Goal: Transaction & Acquisition: Obtain resource

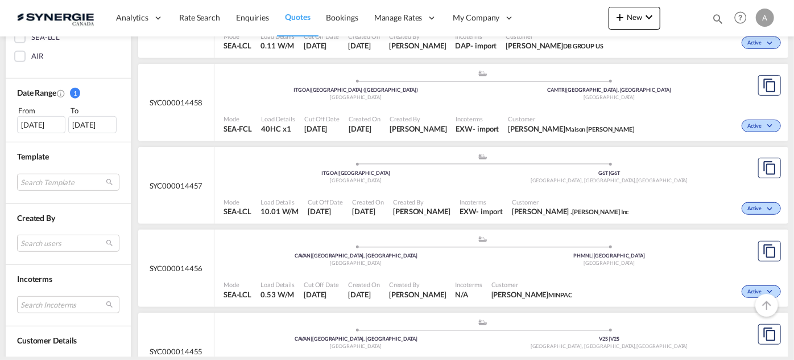
scroll to position [362, 0]
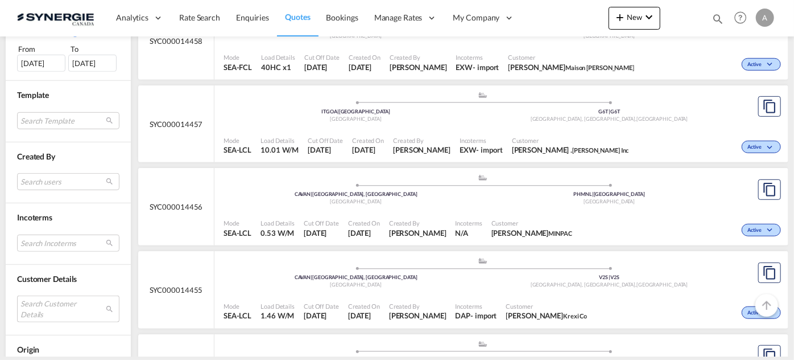
click at [35, 303] on md-select "Search Customer Details user name user karen Wang karen@krexi.com | krexi co us…" at bounding box center [68, 308] width 102 height 26
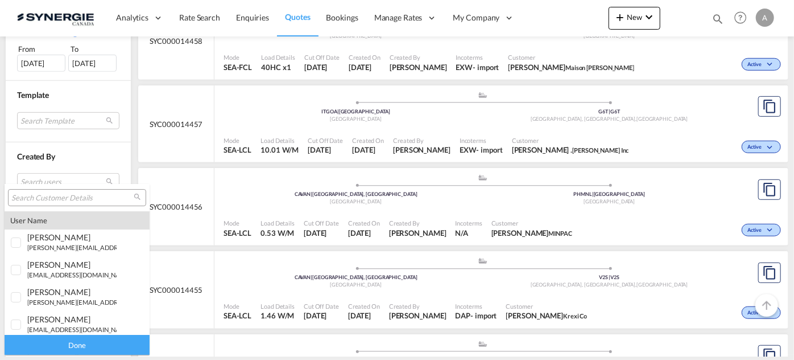
click at [61, 197] on input "search" at bounding box center [72, 198] width 122 height 10
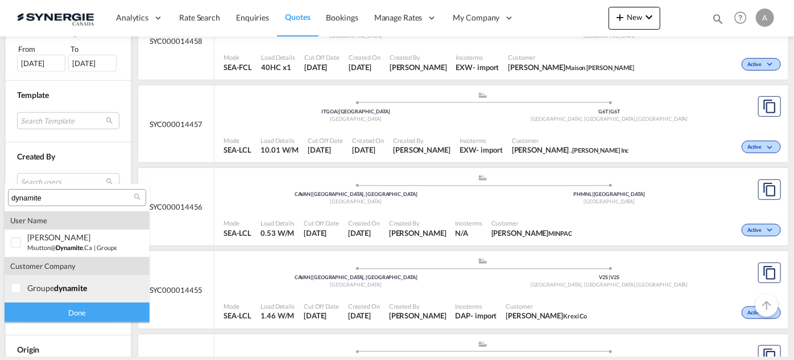
type input "dynamite"
click at [80, 294] on md-option "company groupe dynamite" at bounding box center [77, 288] width 145 height 27
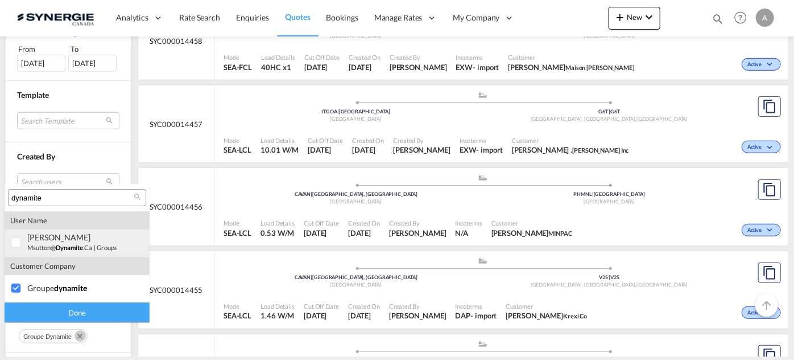
click at [83, 244] on span "dynamite" at bounding box center [69, 246] width 27 height 7
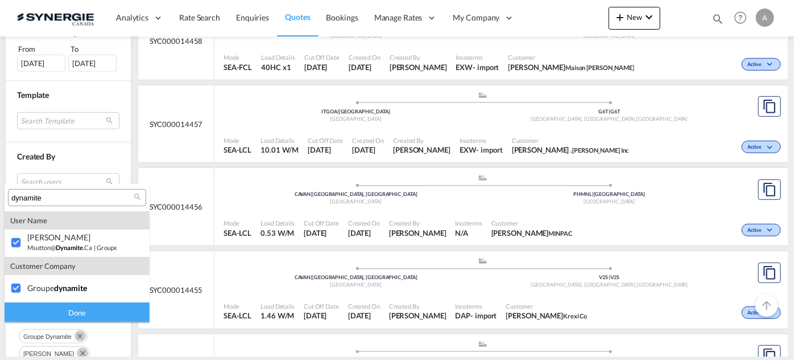
click at [72, 311] on div "Done" at bounding box center [77, 312] width 145 height 20
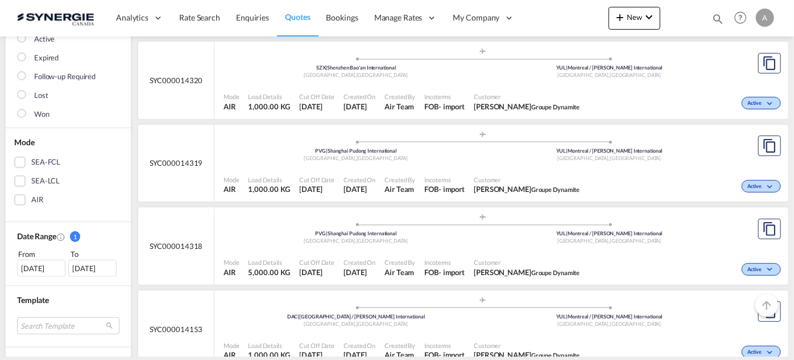
scroll to position [207, 0]
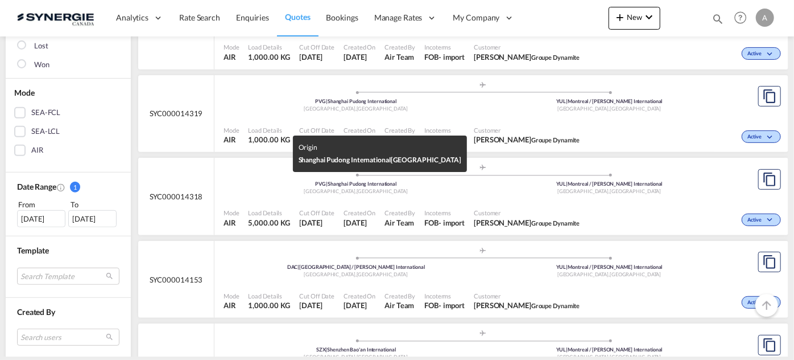
click at [428, 188] on div "Shanghai , China" at bounding box center [356, 191] width 254 height 7
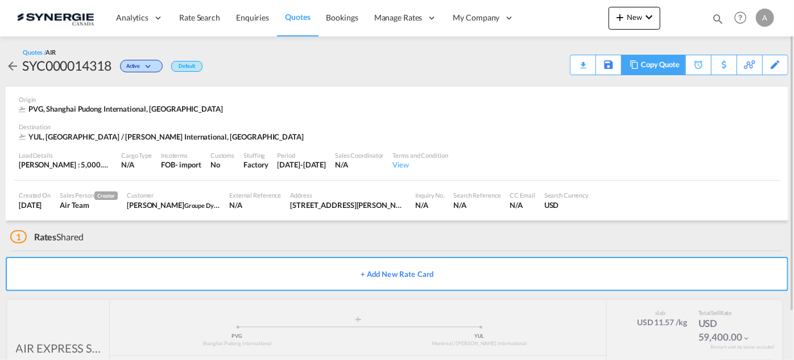
click at [640, 68] on md-icon at bounding box center [634, 64] width 14 height 9
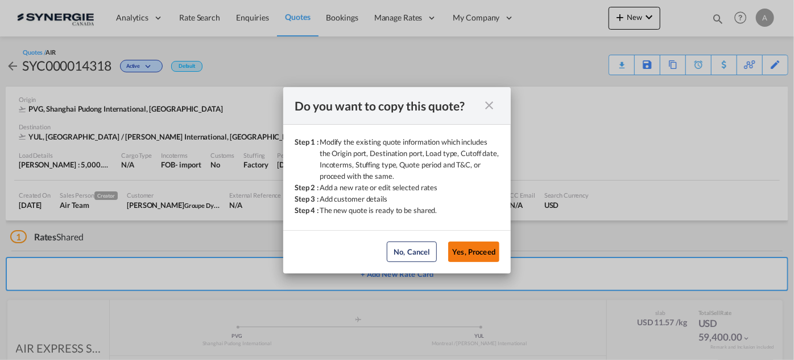
click at [482, 251] on button "Yes, Proceed" at bounding box center [473, 251] width 51 height 20
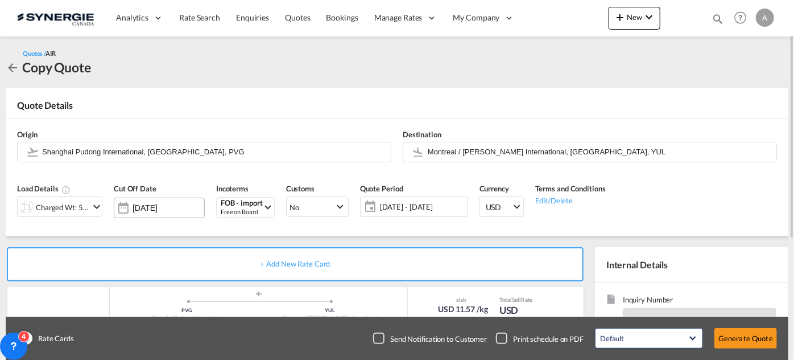
click at [168, 209] on input "[DATE]" at bounding box center [169, 207] width 72 height 9
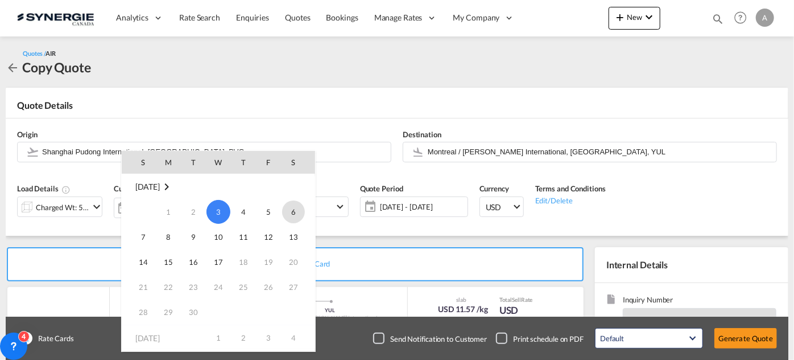
click at [294, 216] on span "6" at bounding box center [293, 211] width 23 height 23
type input "[DATE]"
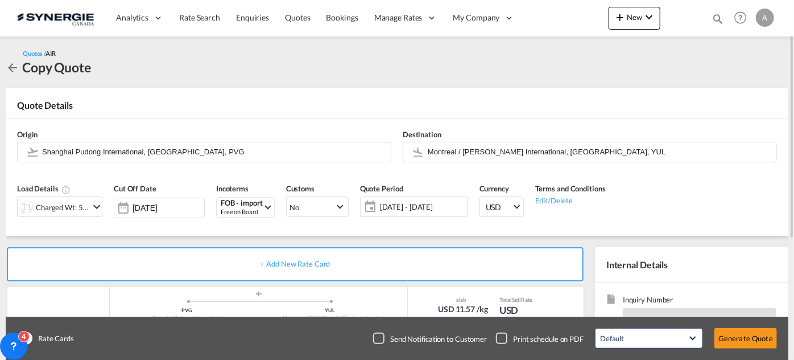
click at [410, 212] on span "[DATE] - [DATE]" at bounding box center [422, 207] width 90 height 16
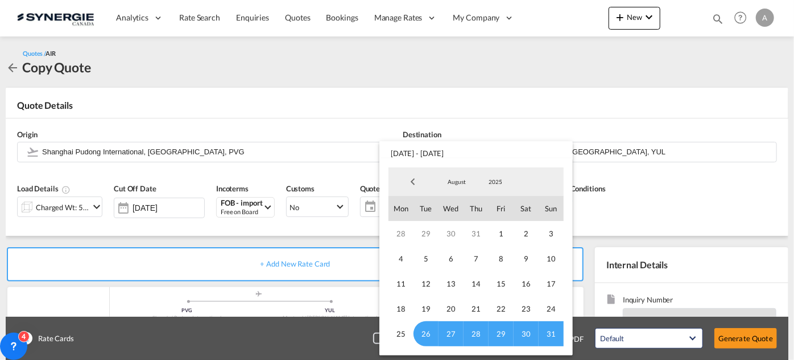
click at [461, 181] on span "August" at bounding box center [457, 181] width 36 height 8
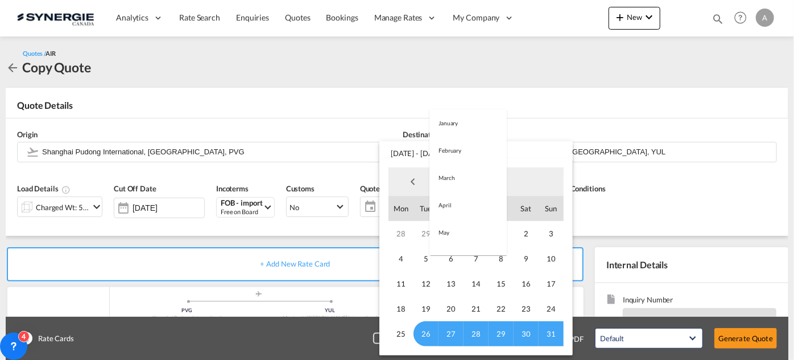
scroll to position [132, 0]
click at [447, 210] on md-option "September" at bounding box center [468, 209] width 77 height 27
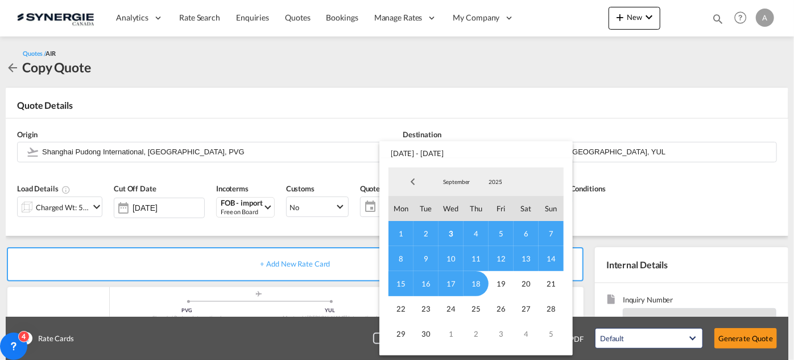
click at [426, 229] on span "2" at bounding box center [426, 233] width 25 height 25
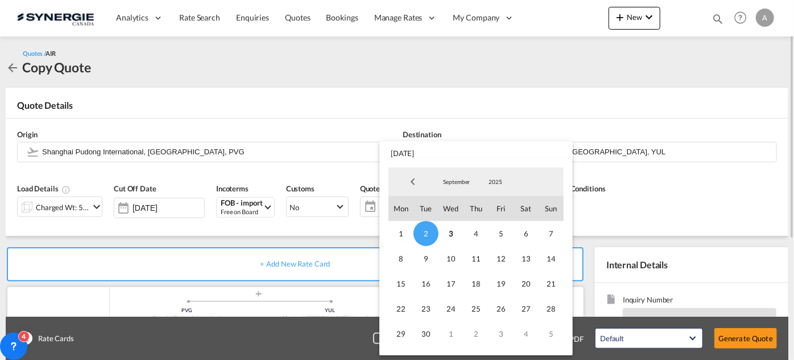
click at [481, 288] on span "18" at bounding box center [476, 283] width 25 height 25
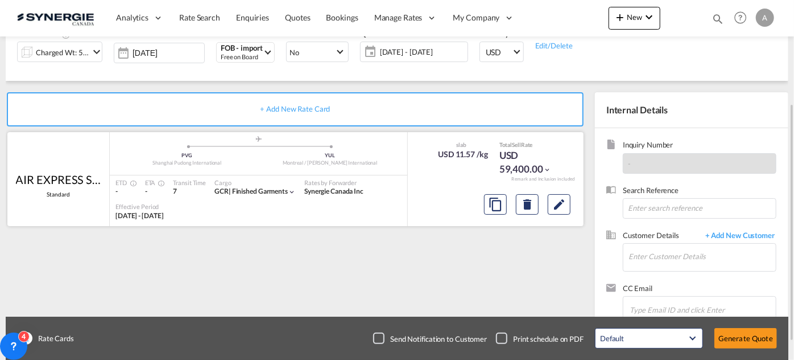
scroll to position [182, 0]
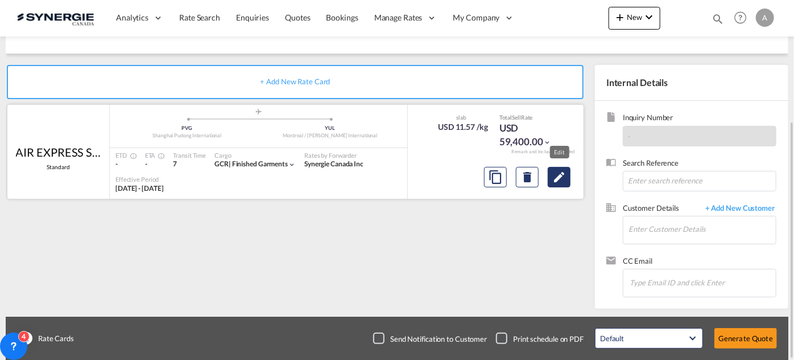
click at [553, 179] on md-icon "Edit" at bounding box center [559, 177] width 14 height 14
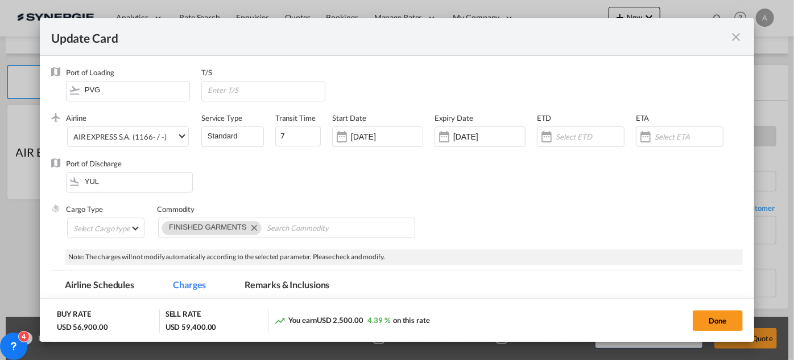
select select "chargeable_weight"
click at [382, 129] on div "[DATE]" at bounding box center [377, 136] width 91 height 20
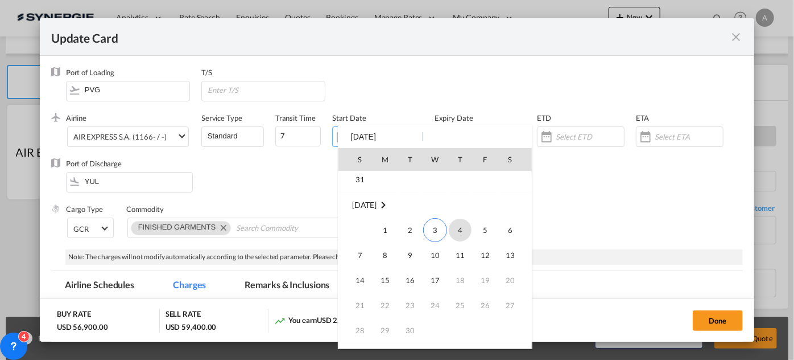
scroll to position [263525, 0]
click at [388, 208] on span "1" at bounding box center [385, 208] width 23 height 23
type input "[DATE]"
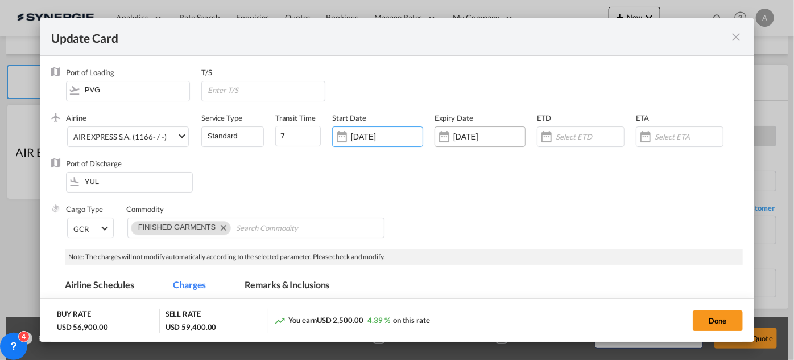
click at [472, 134] on input "[DATE]" at bounding box center [489, 136] width 72 height 9
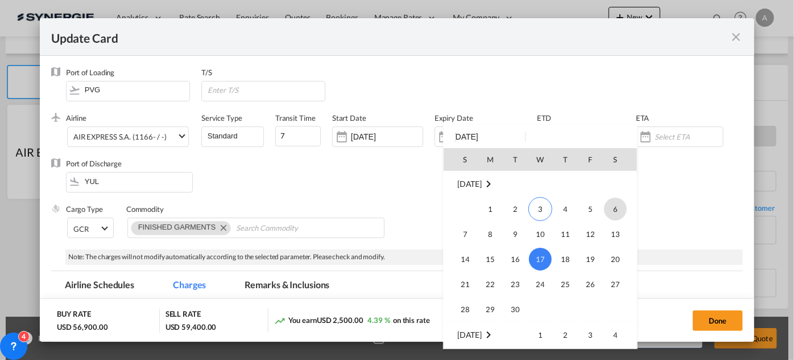
click at [609, 208] on span "6" at bounding box center [615, 208] width 23 height 23
type input "[DATE]"
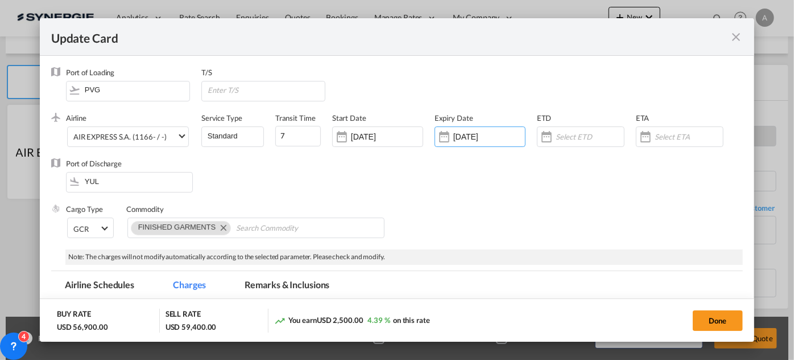
click at [361, 204] on div "Port of Discharge YUL" at bounding box center [397, 181] width 692 height 46
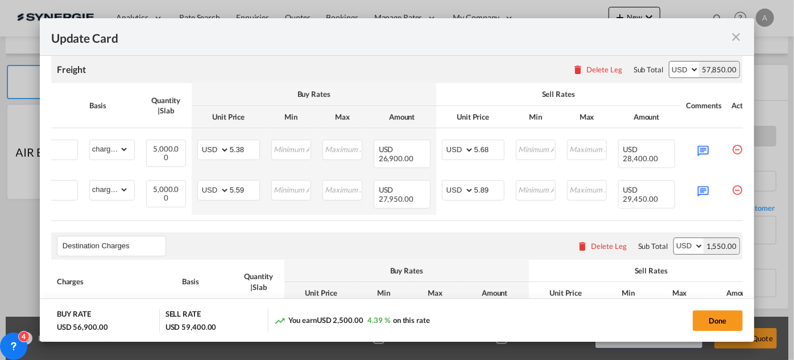
scroll to position [0, 121]
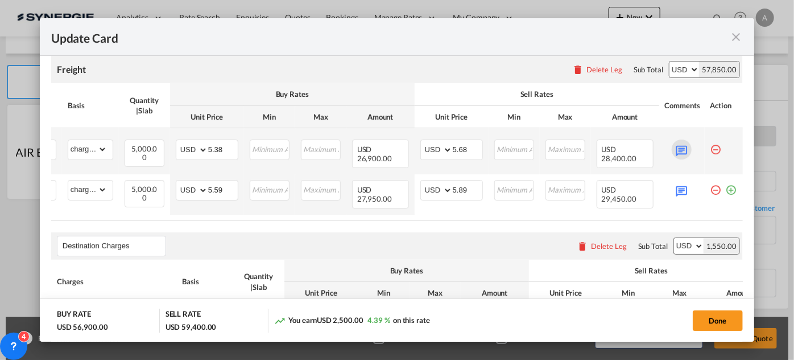
click at [675, 159] on md-icon "Update CardPort of ..." at bounding box center [682, 149] width 20 height 20
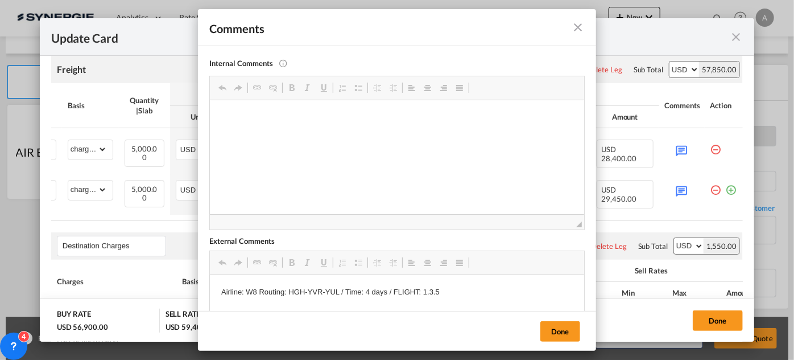
scroll to position [0, 0]
click at [563, 330] on button "Done" at bounding box center [560, 331] width 40 height 20
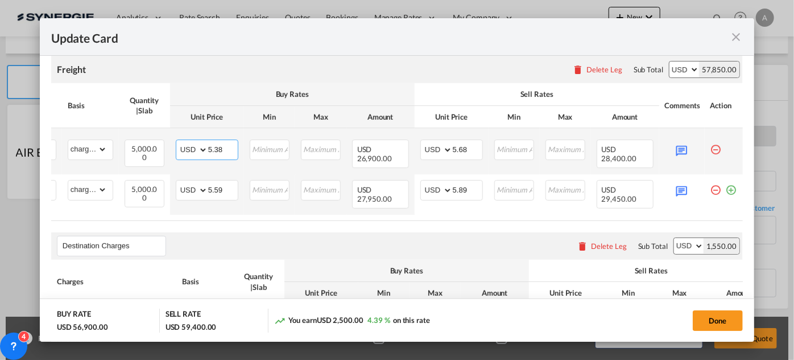
drag, startPoint x: 214, startPoint y: 192, endPoint x: 207, endPoint y: 191, distance: 7.6
click at [208, 157] on input "5.38" at bounding box center [223, 148] width 30 height 17
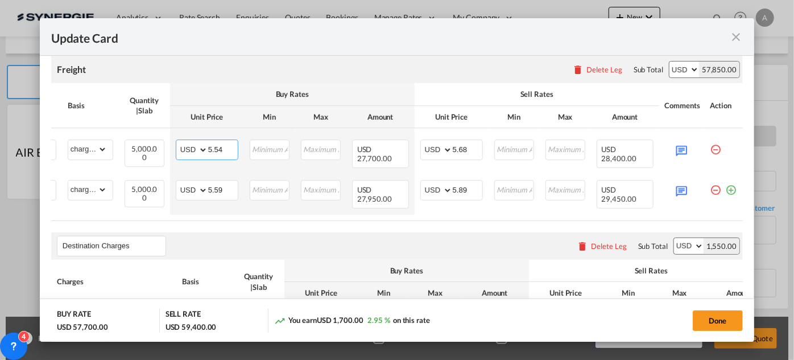
type input "5.54"
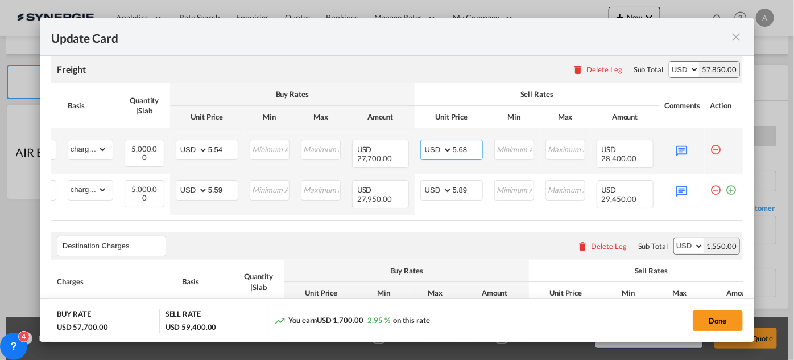
drag, startPoint x: 459, startPoint y: 195, endPoint x: 451, endPoint y: 195, distance: 8.6
click at [453, 157] on input "5.68" at bounding box center [468, 148] width 30 height 17
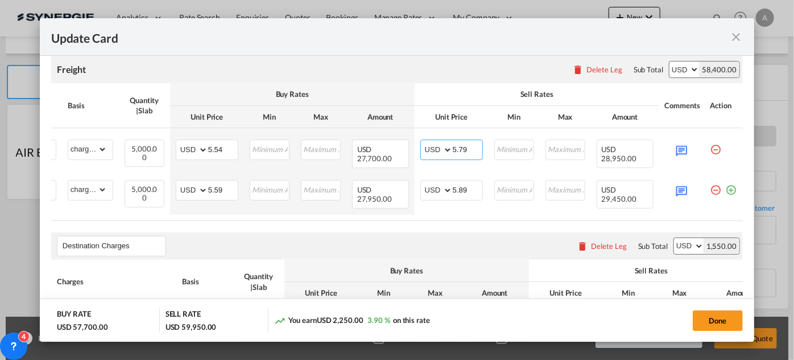
type input "5.79"
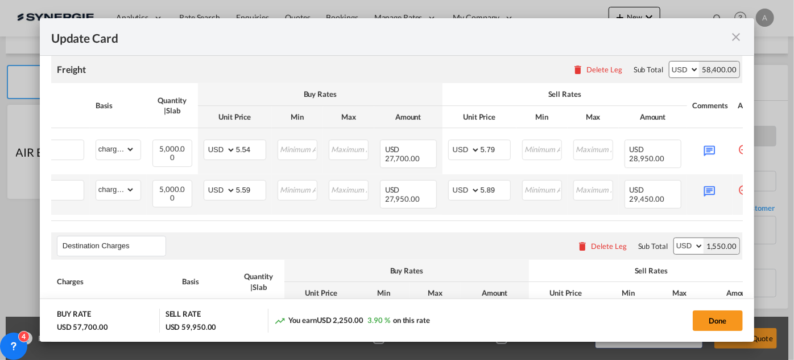
scroll to position [0, 92]
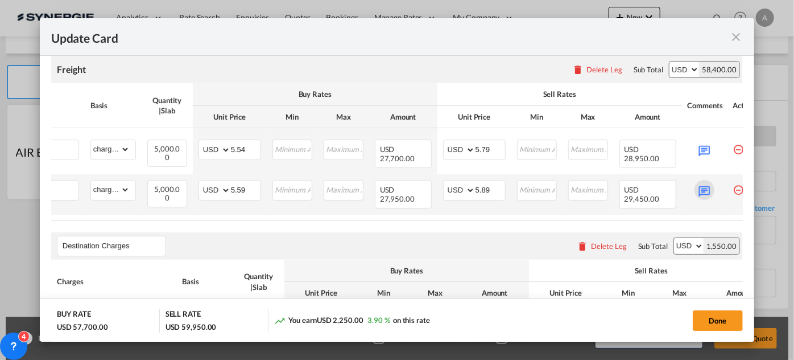
click at [705, 200] on md-icon "Update CardPort of ..." at bounding box center [705, 190] width 20 height 20
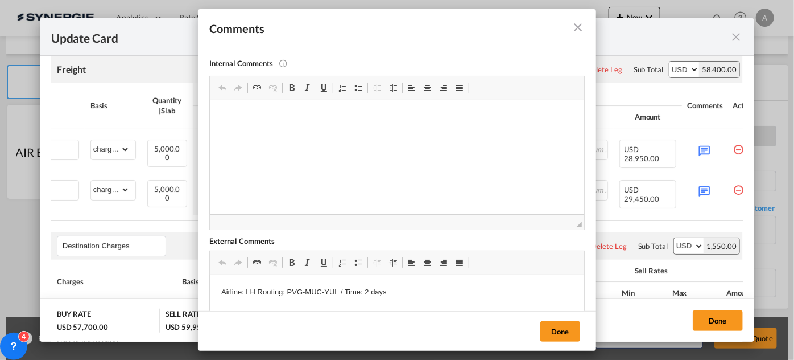
scroll to position [0, 0]
drag, startPoint x: 341, startPoint y: 291, endPoint x: 288, endPoint y: 292, distance: 52.9
click at [288, 292] on p "Airline: LH Routing: PVG-MUC-YUL / Time: 2 days" at bounding box center [397, 292] width 352 height 12
click at [566, 330] on button "Done" at bounding box center [560, 331] width 40 height 20
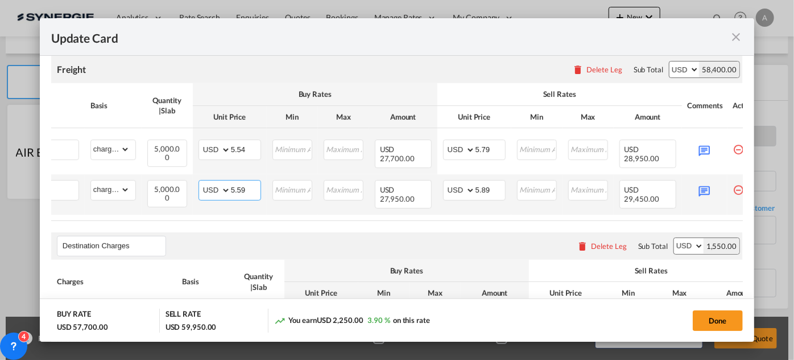
drag, startPoint x: 247, startPoint y: 234, endPoint x: 238, endPoint y: 232, distance: 9.5
click at [238, 197] on input "5.59" at bounding box center [246, 188] width 30 height 17
type input "5.67"
drag, startPoint x: 490, startPoint y: 233, endPoint x: 481, endPoint y: 233, distance: 8.5
click at [481, 197] on input "5.89" at bounding box center [491, 188] width 30 height 17
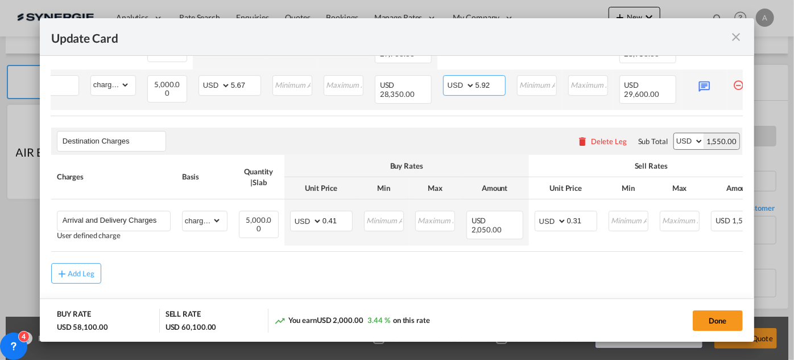
scroll to position [432, 0]
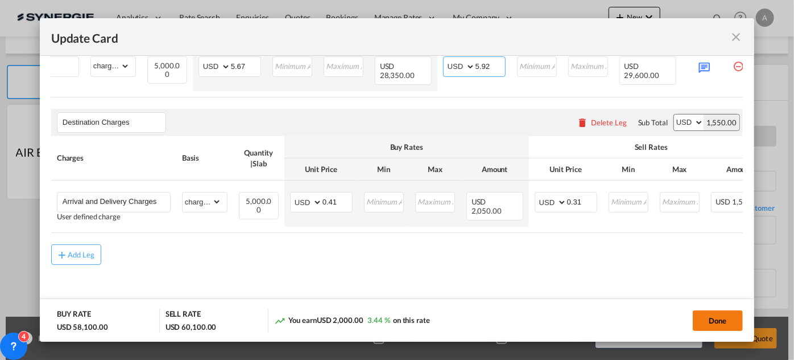
type input "5.92"
click at [719, 322] on button "Done" at bounding box center [718, 320] width 50 height 20
type input "[DATE]"
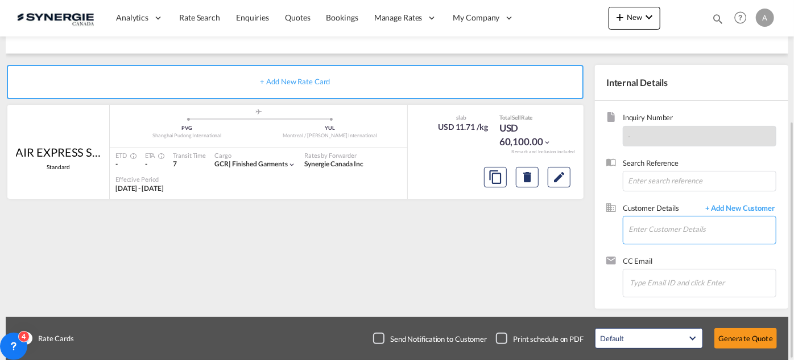
click at [674, 226] on input "Enter Customer Details" at bounding box center [702, 229] width 147 height 26
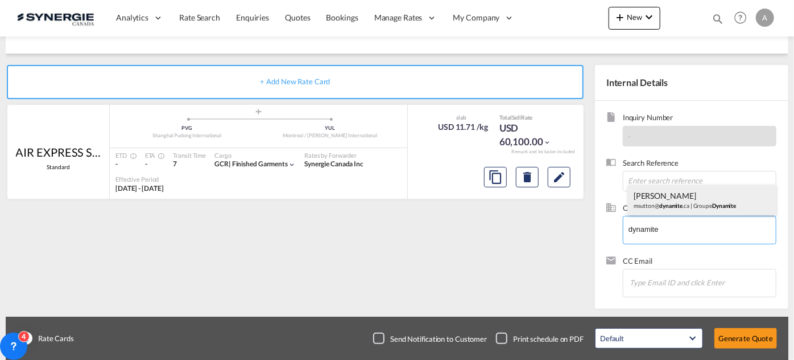
click at [691, 192] on div "[PERSON_NAME] msutton@ dynamite .ca | Groupe Dynamite" at bounding box center [702, 199] width 148 height 31
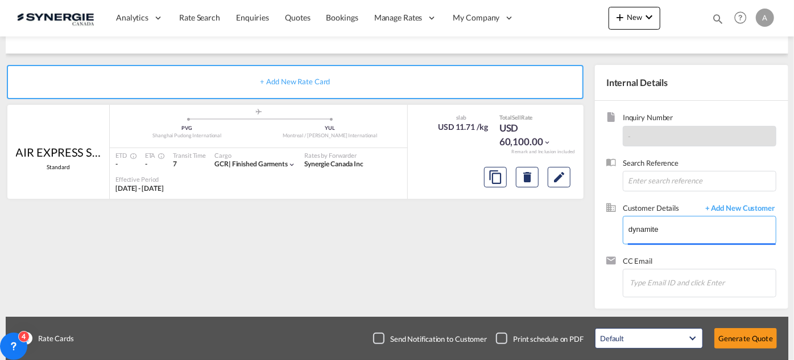
type input "Groupe Dynamite, [PERSON_NAME], [EMAIL_ADDRESS][DOMAIN_NAME]"
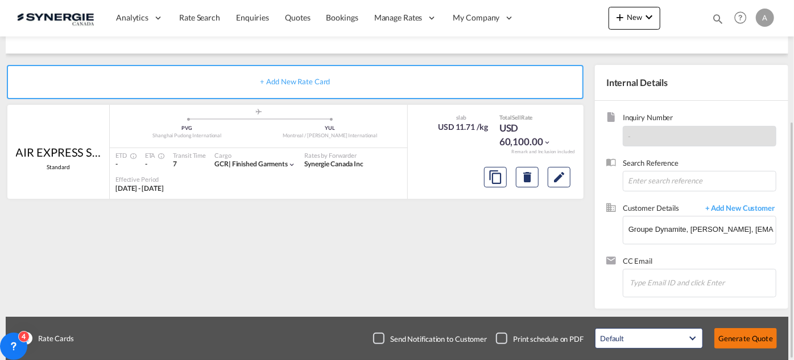
click at [736, 335] on button "Generate Quote" at bounding box center [746, 338] width 63 height 20
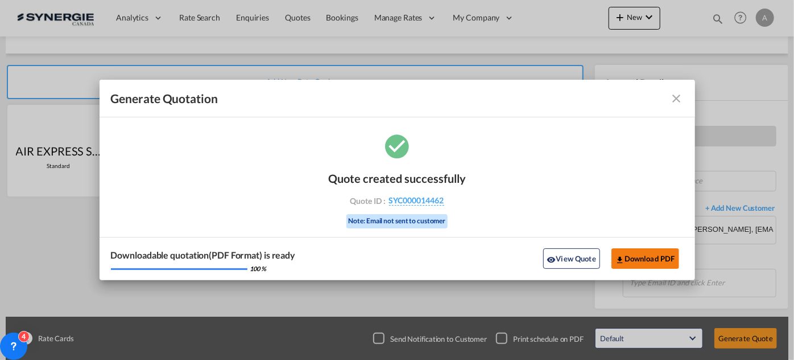
click at [653, 258] on button "Download PDF" at bounding box center [646, 258] width 68 height 20
